Goal: Information Seeking & Learning: Check status

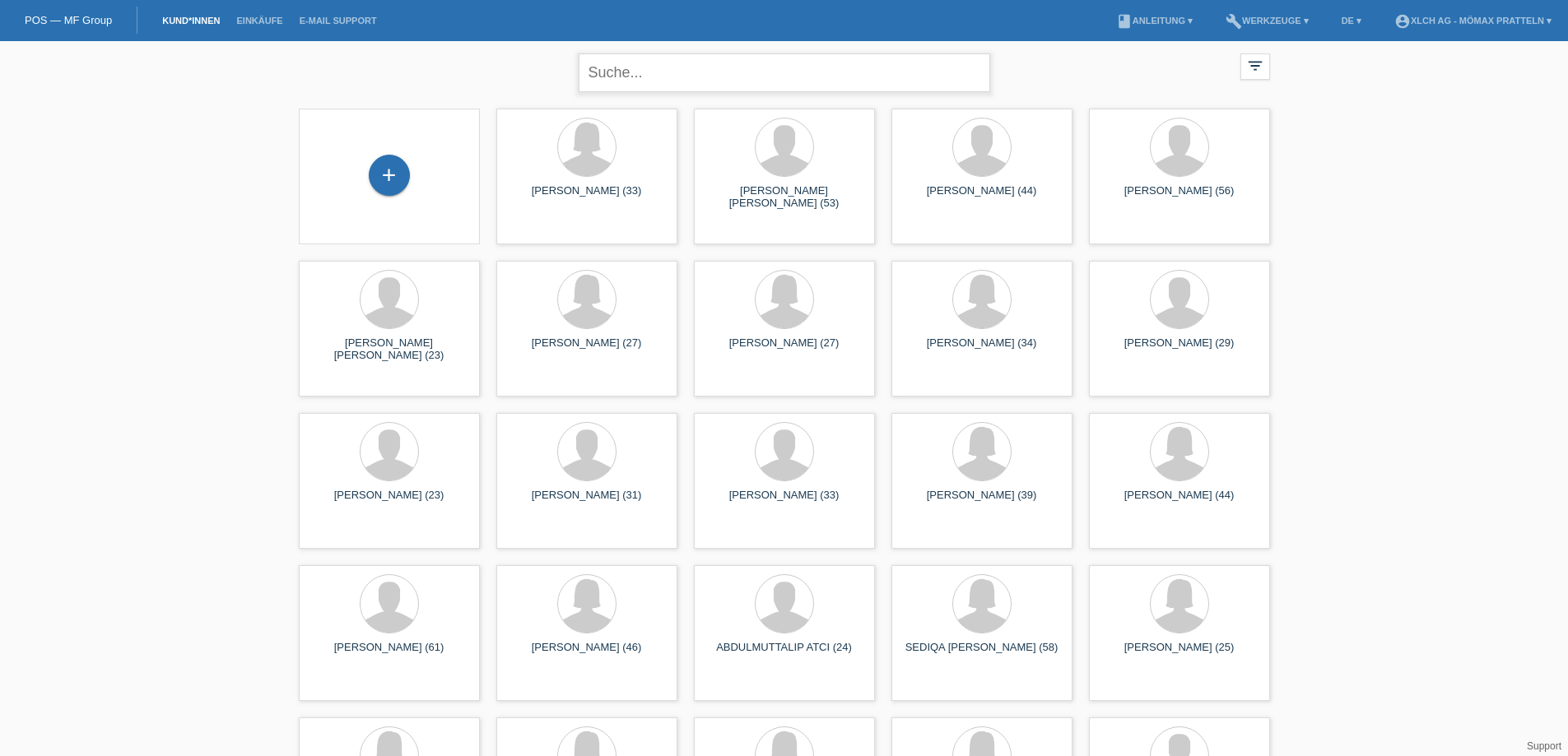
click at [590, 73] on input "text" at bounding box center [784, 72] width 412 height 39
paste input "GOLUCH,GRZEGORZ"
type input "GOLUCH,GRZEGORZ"
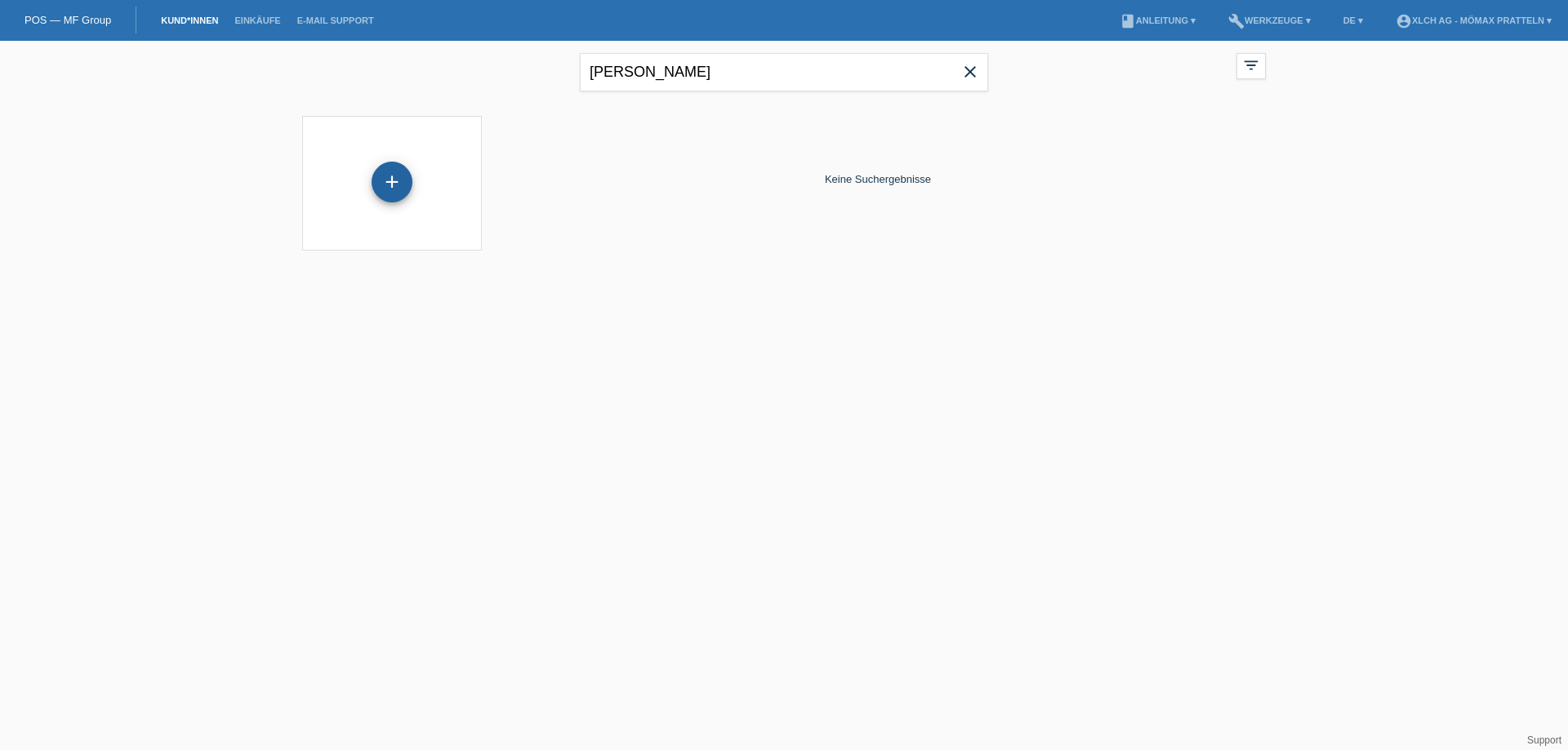
click at [391, 173] on div "+" at bounding box center [392, 181] width 41 height 41
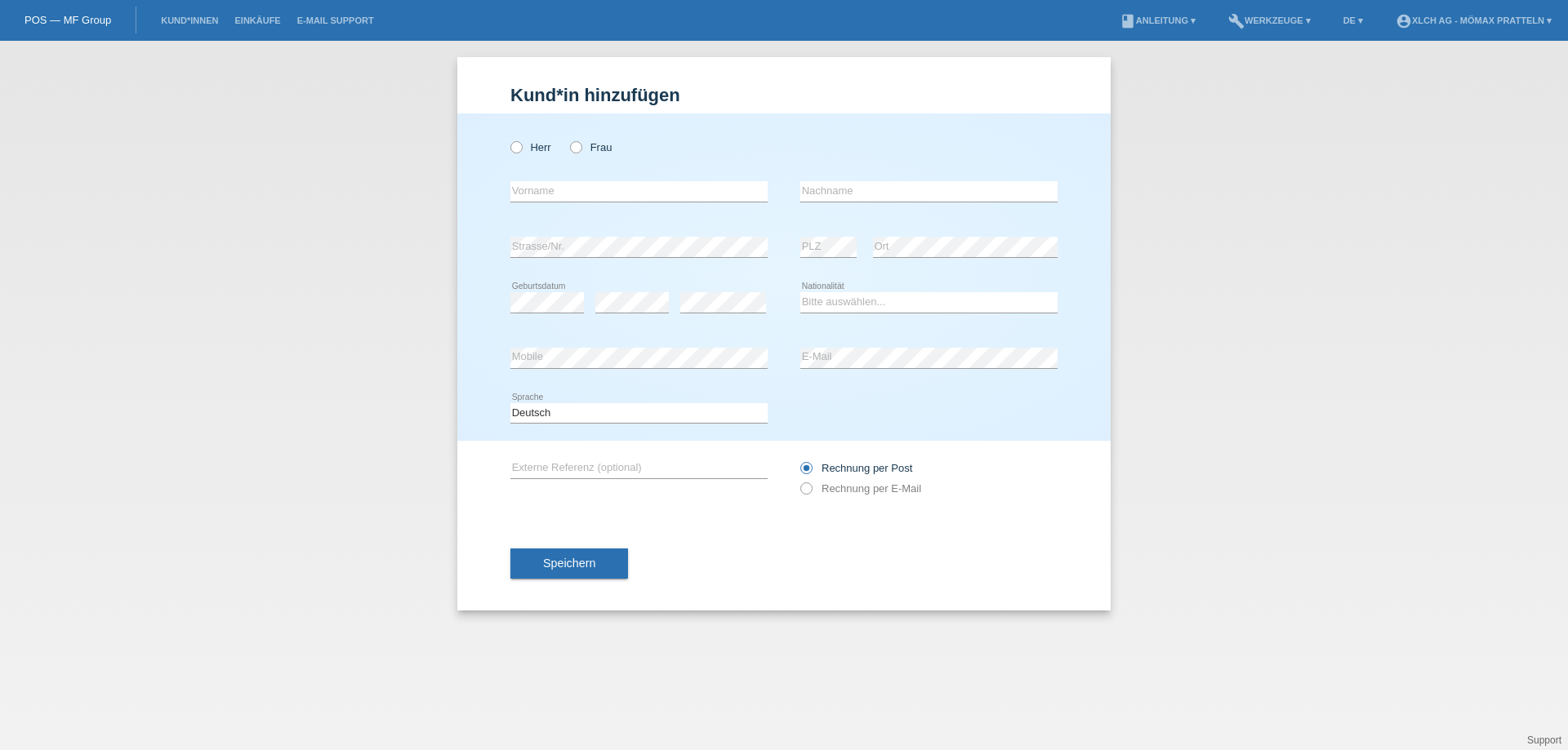
click at [1420, 476] on div "Kund*in hinzufügen Kunde hinzufügen Kundin hinzufügen Herr Frau error Vorname e…" at bounding box center [784, 395] width 1568 height 709
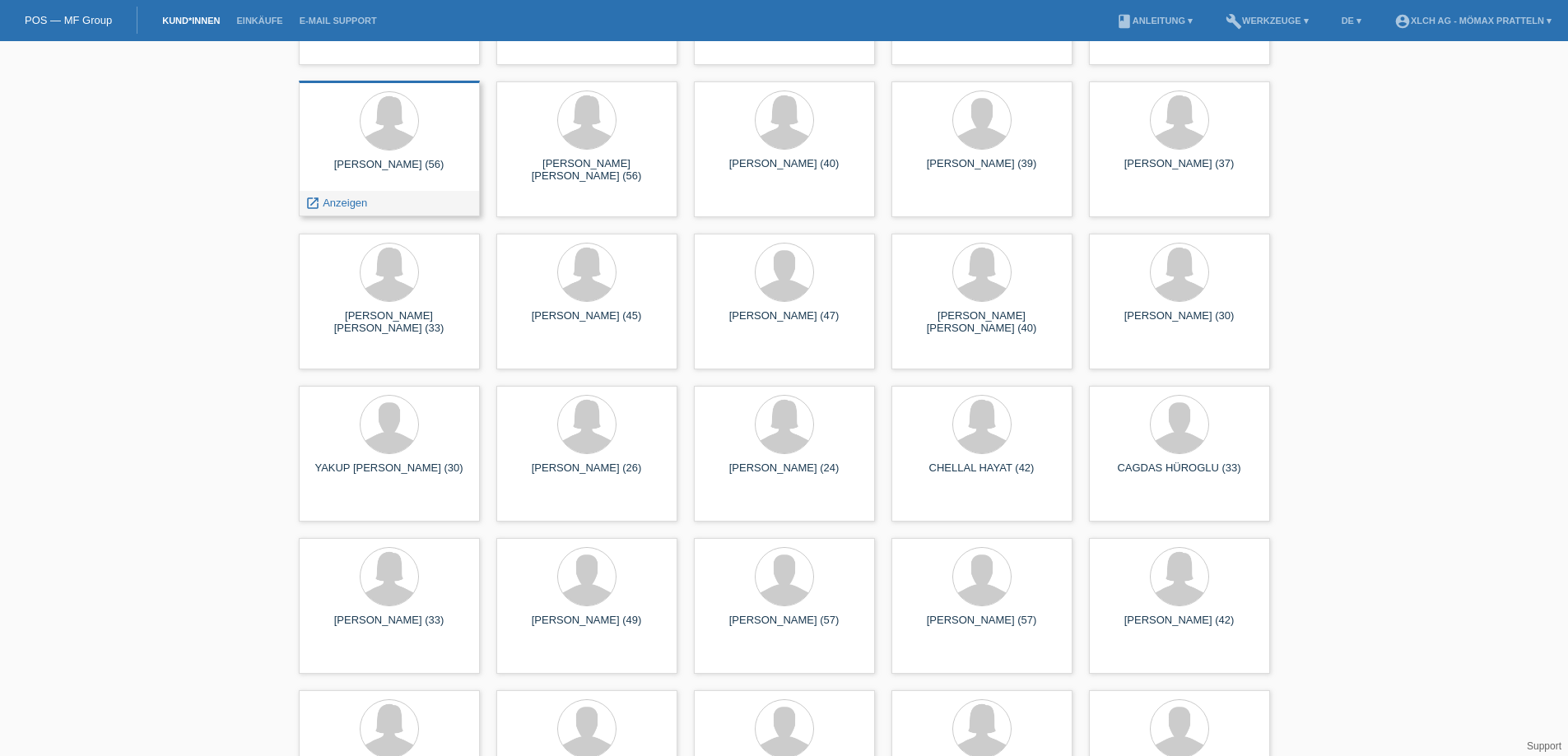
scroll to position [1467, 0]
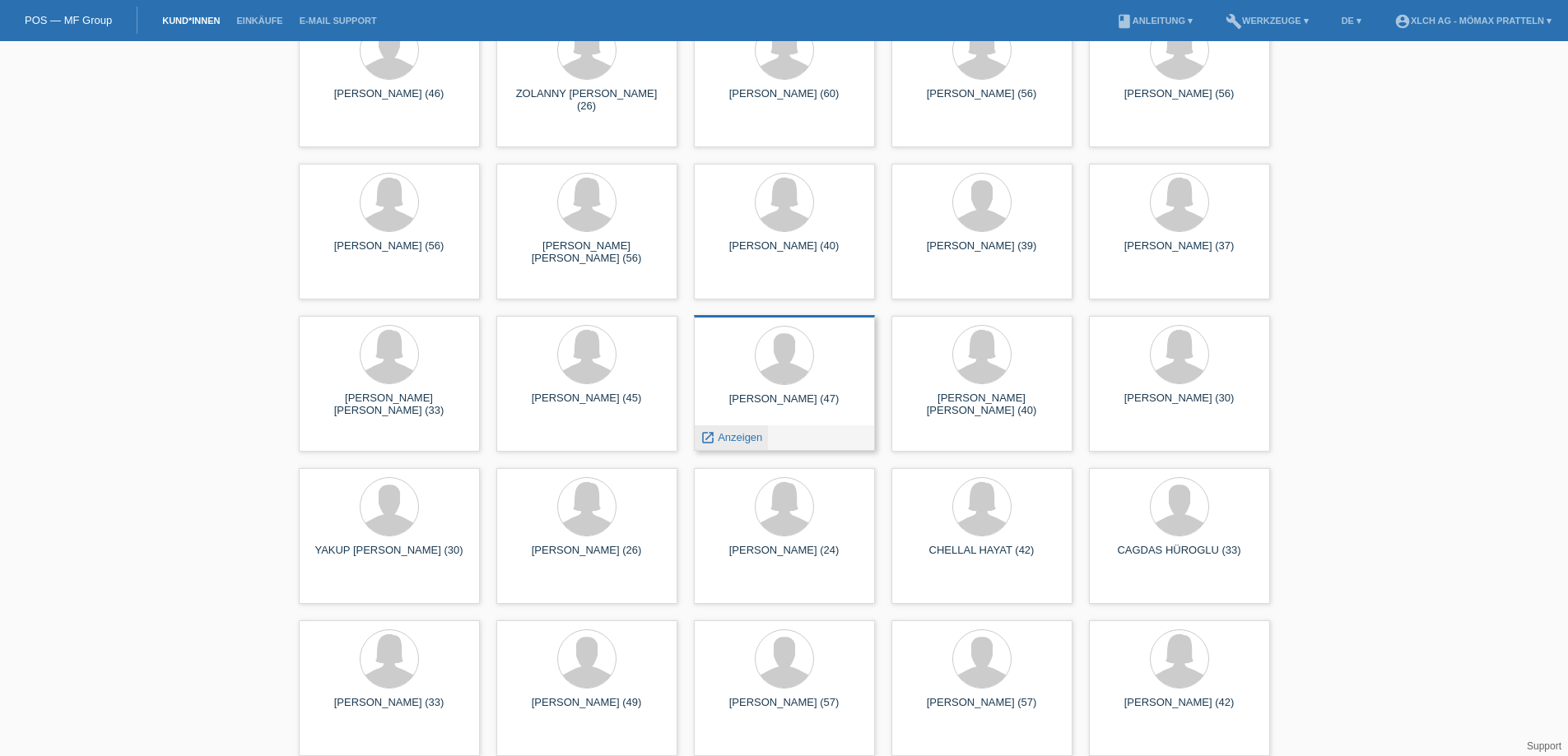
click at [737, 437] on span "Anzeigen" at bounding box center [740, 436] width 45 height 12
